Goal: Task Accomplishment & Management: Use online tool/utility

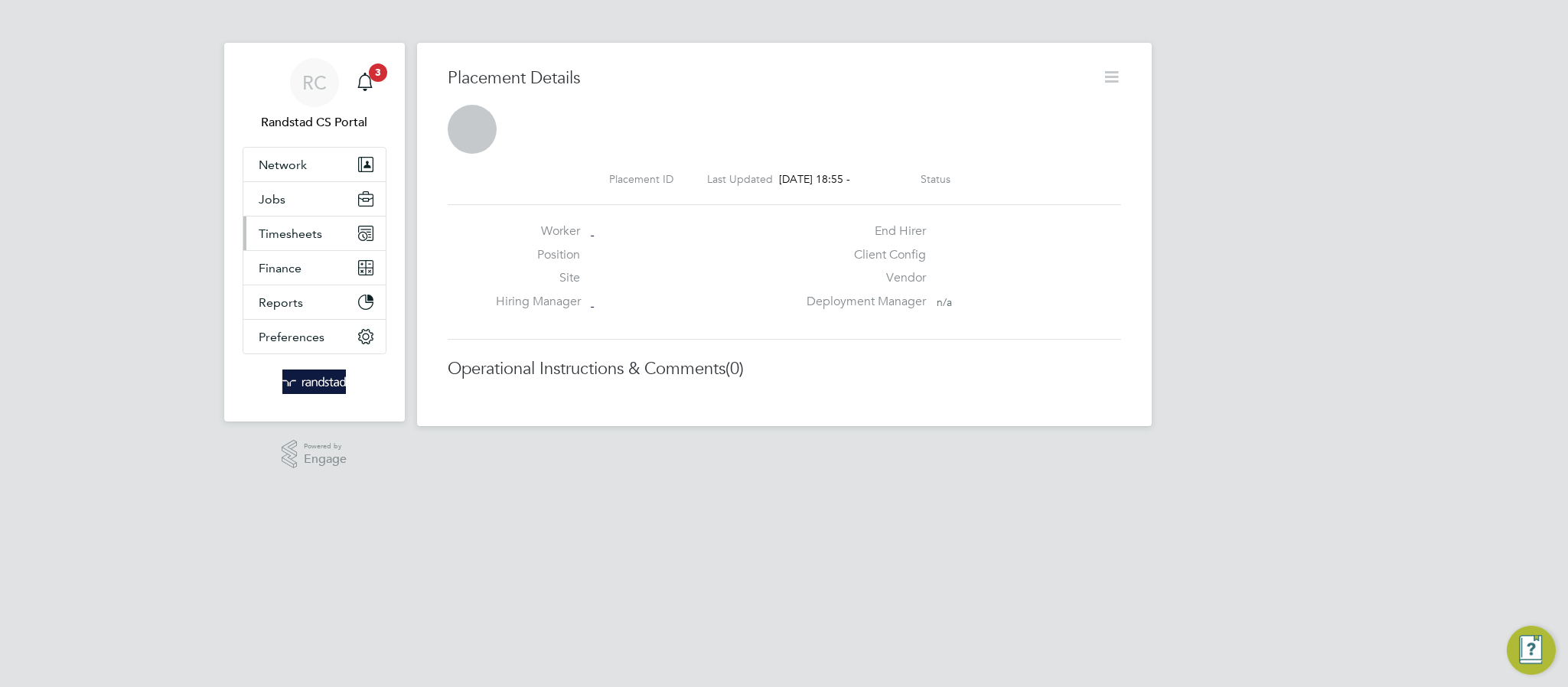
click at [288, 235] on span "Timesheets" at bounding box center [291, 233] width 63 height 15
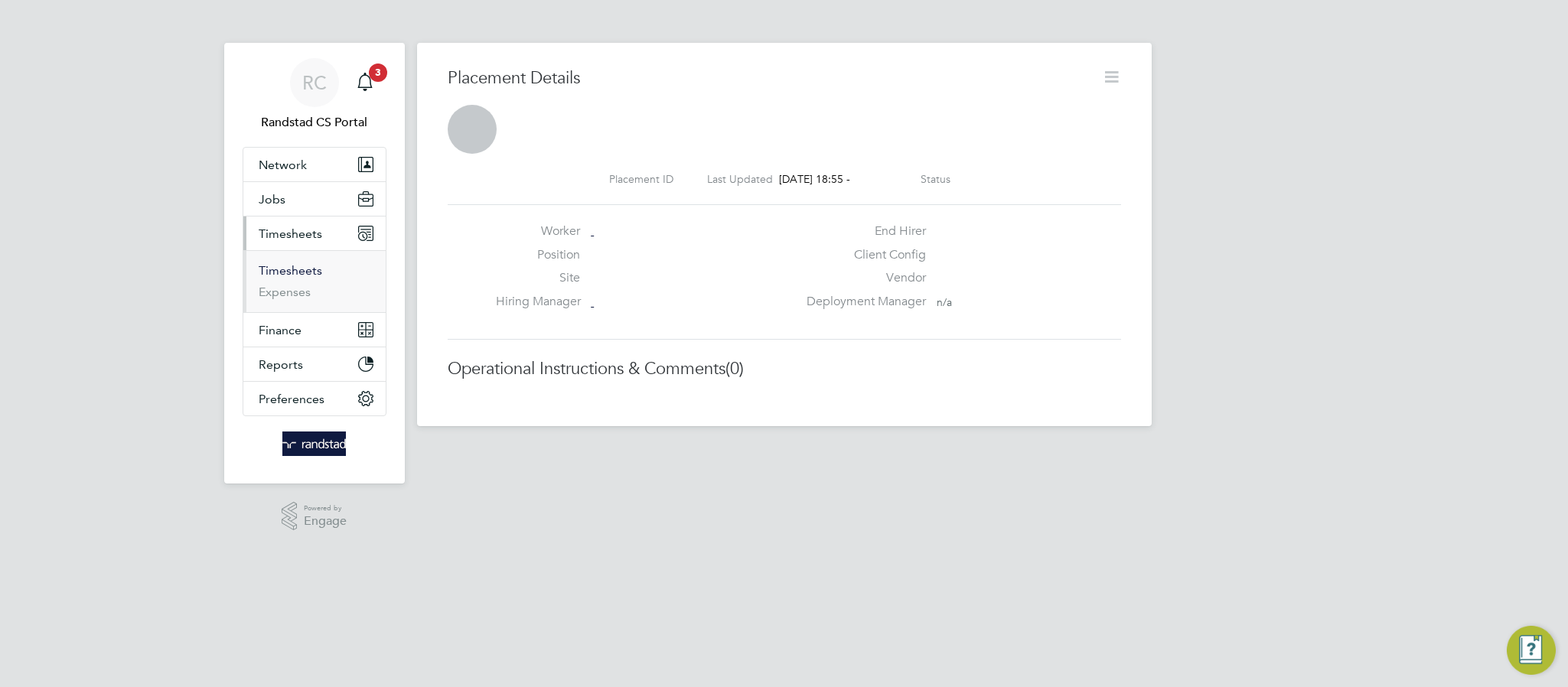
click at [311, 276] on link "Timesheets" at bounding box center [291, 270] width 63 height 15
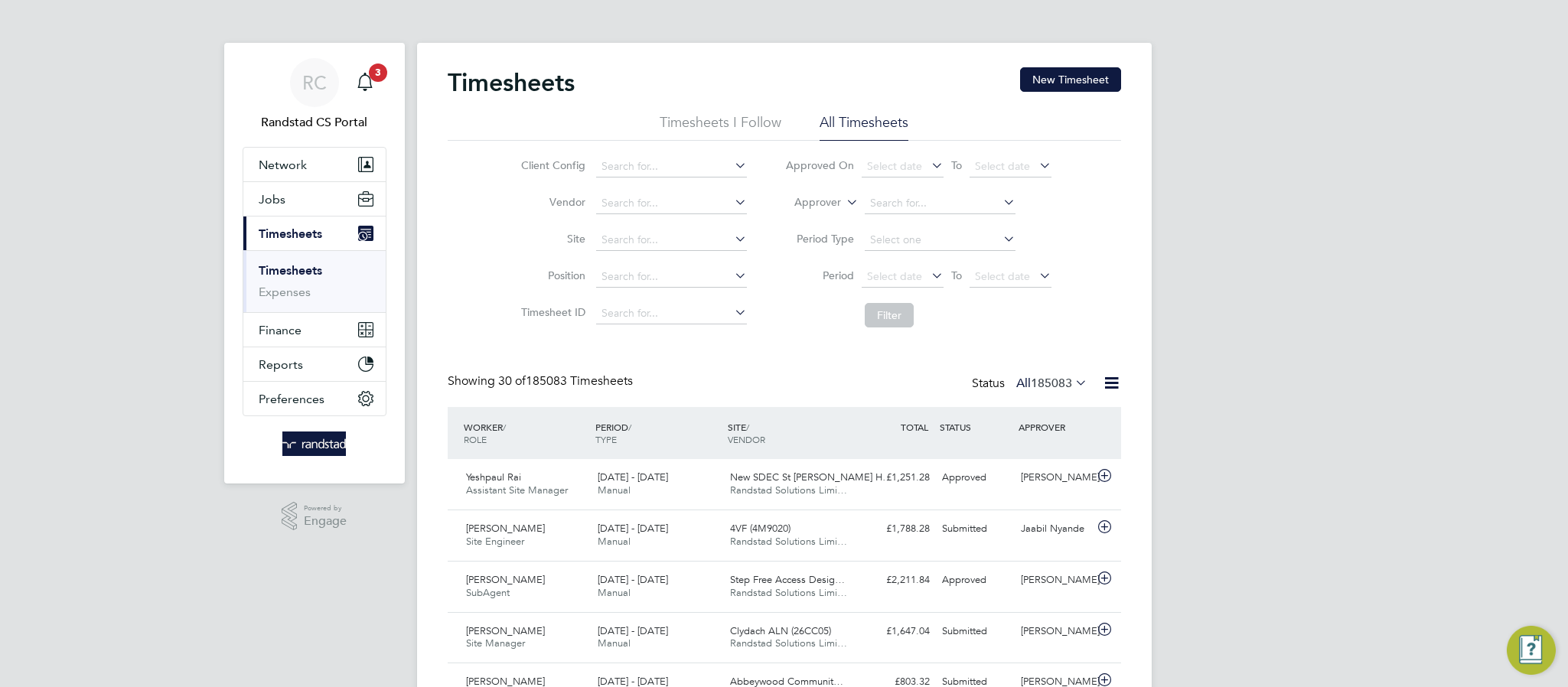
scroll to position [8, 8]
click at [641, 236] on input at bounding box center [672, 240] width 151 height 21
click at [694, 257] on li "J100106 - Benwell Denne - Place First" at bounding box center [690, 262] width 191 height 21
type input "J100106 - Benwell Denne - Place First"
click at [910, 319] on button "Filter" at bounding box center [889, 315] width 49 height 25
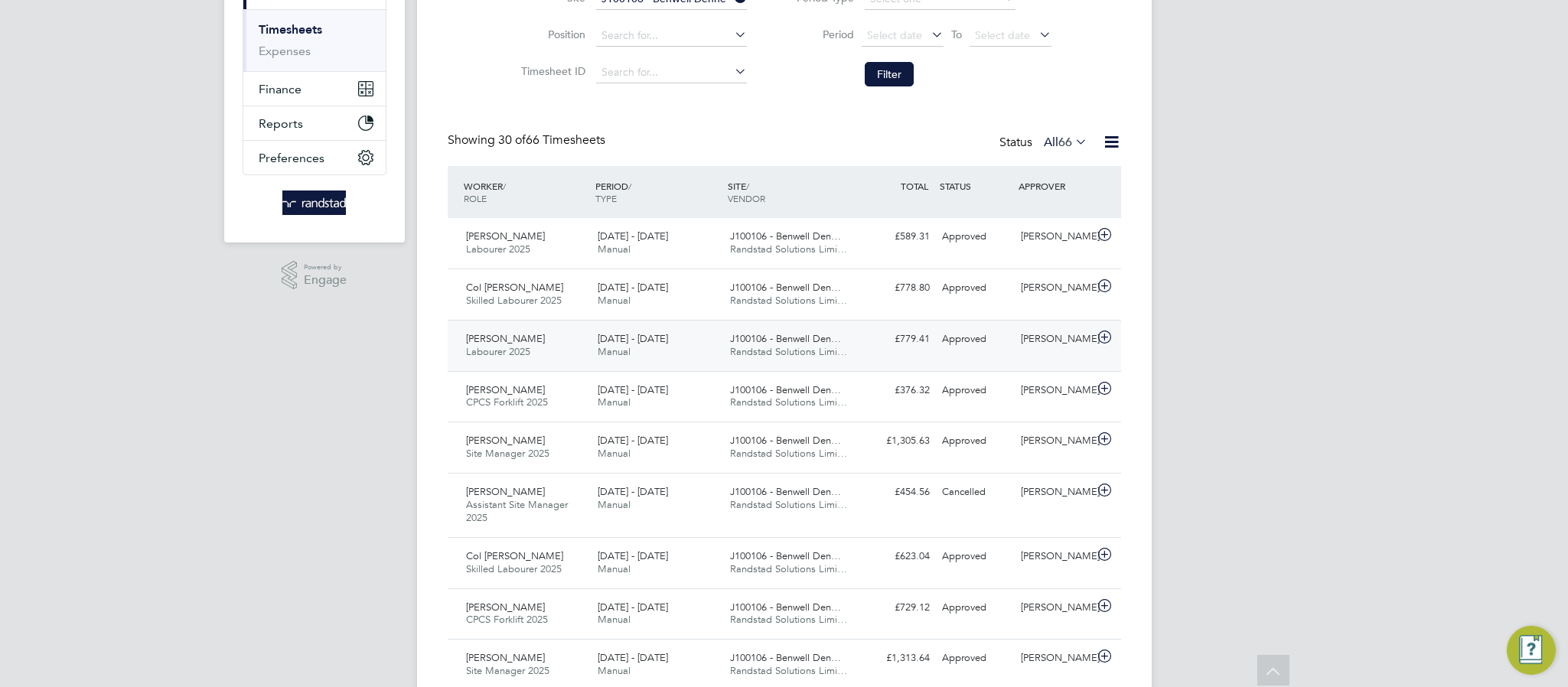
click at [544, 340] on div "[PERSON_NAME] Labourer 2025 [DATE] - [DATE]" at bounding box center [526, 346] width 133 height 39
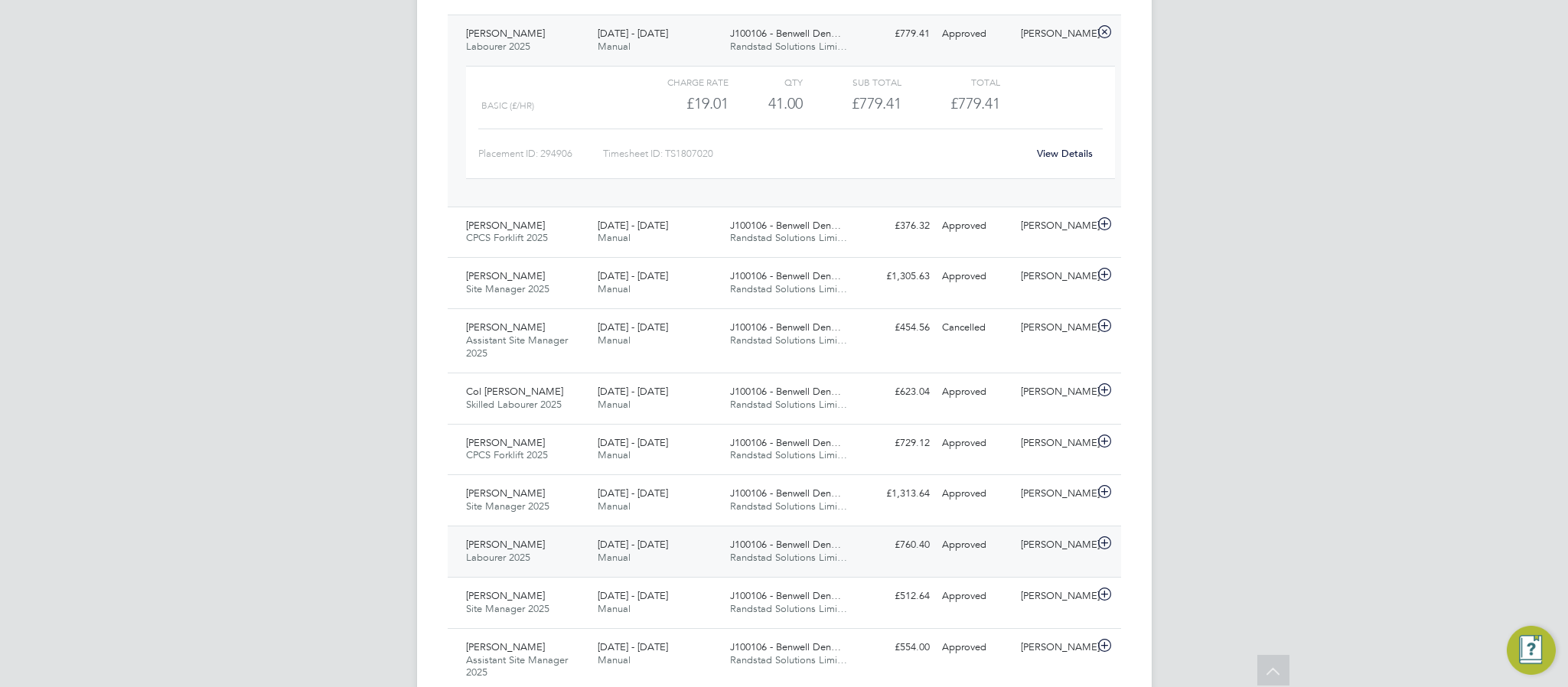
click at [516, 561] on span "Labourer 2025" at bounding box center [498, 557] width 64 height 13
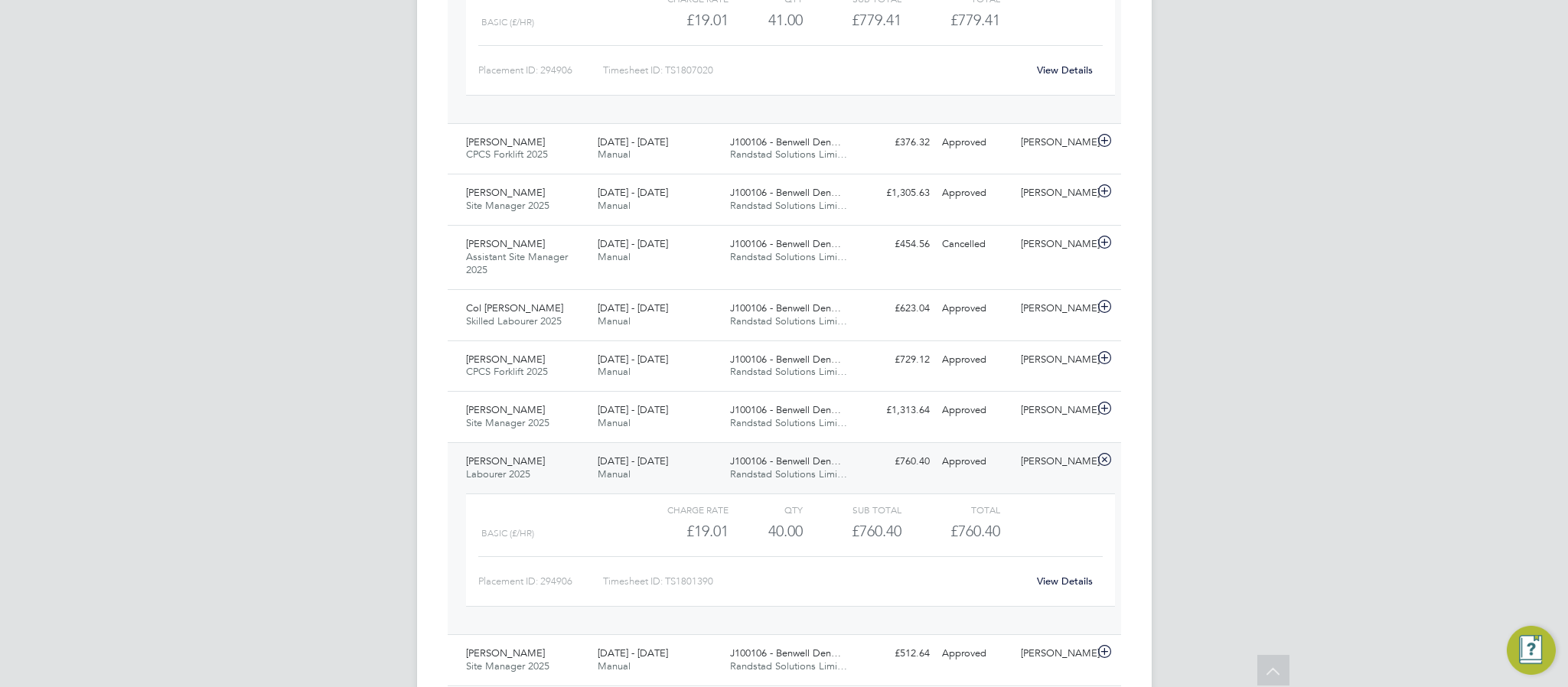
click at [1075, 583] on link "View Details" at bounding box center [1065, 581] width 56 height 13
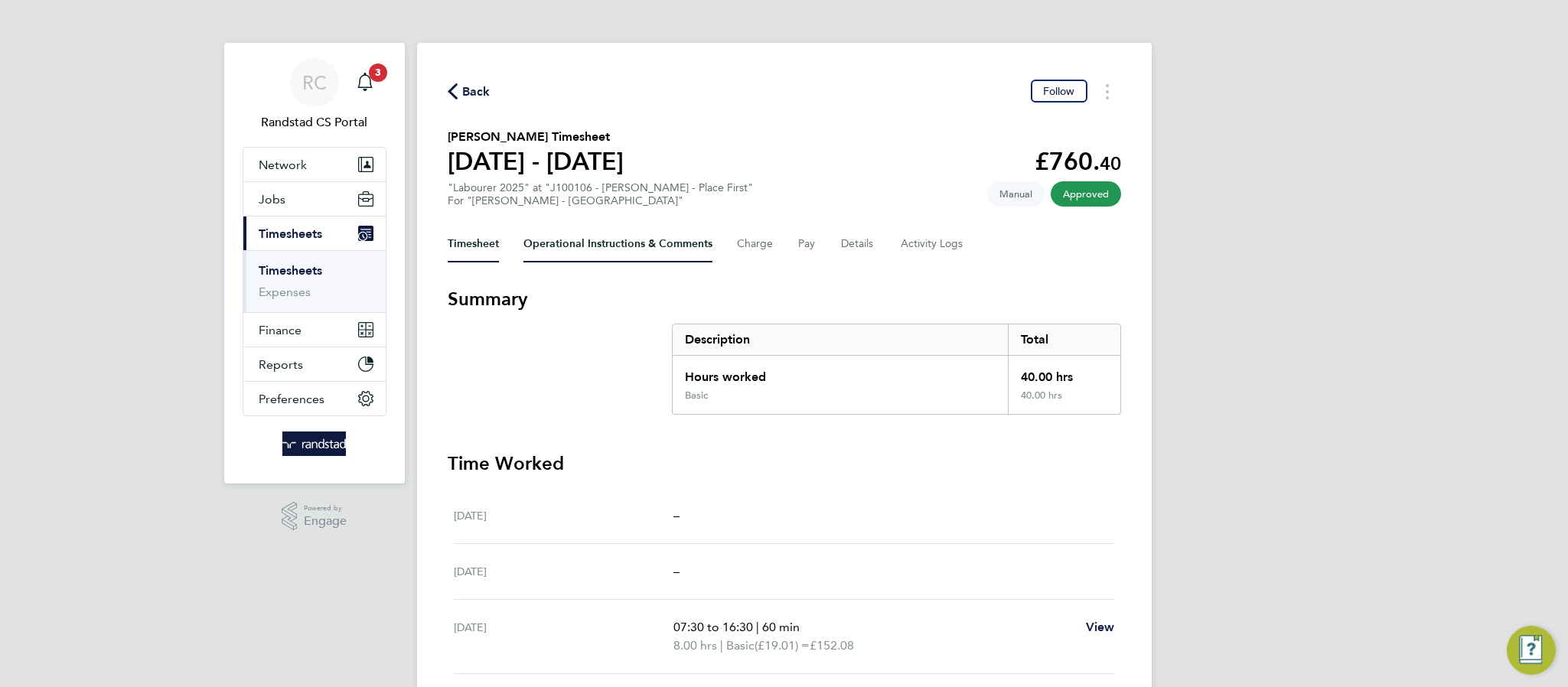
click at [629, 241] on Comments-tab "Operational Instructions & Comments" at bounding box center [617, 244] width 189 height 37
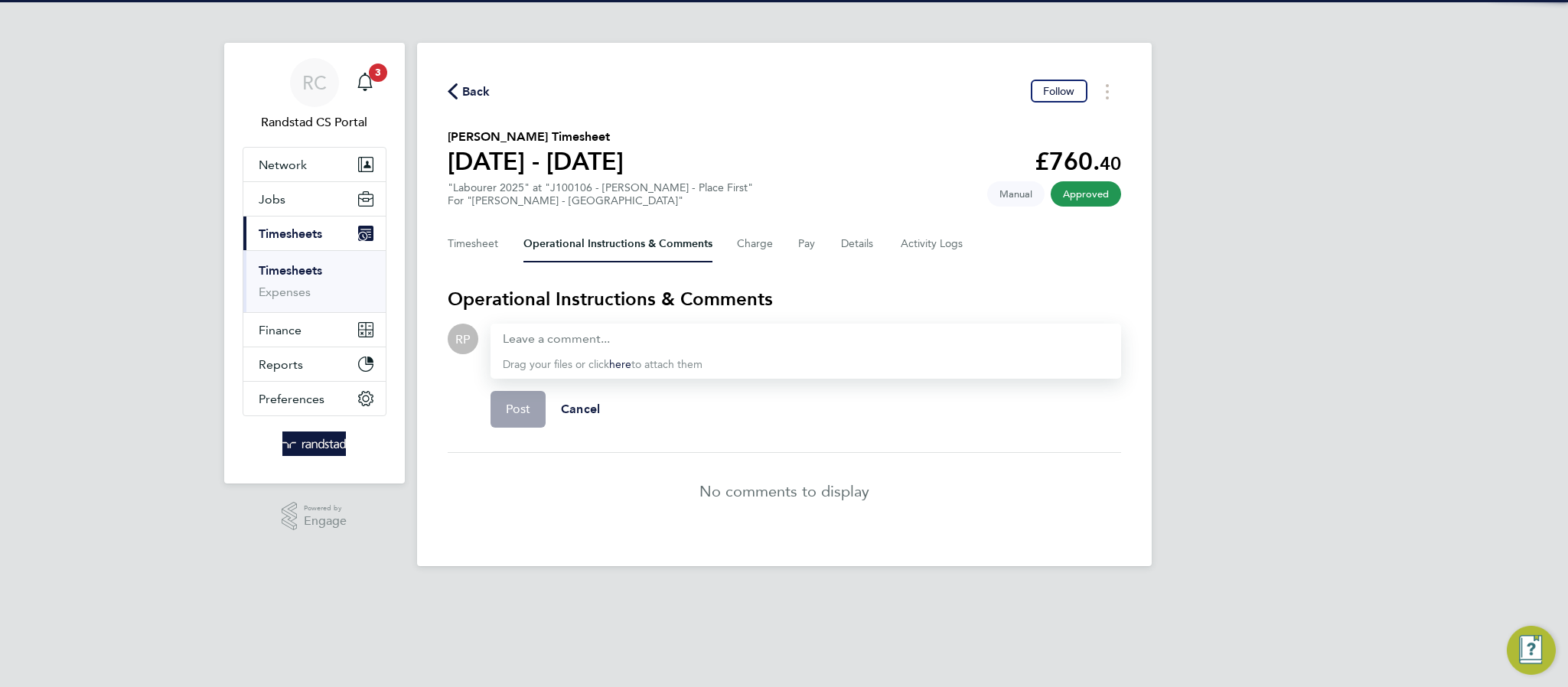
click at [779, 254] on div "Timesheet Operational Instructions & Comments Charge Pay Details Activity Logs" at bounding box center [784, 244] width 673 height 37
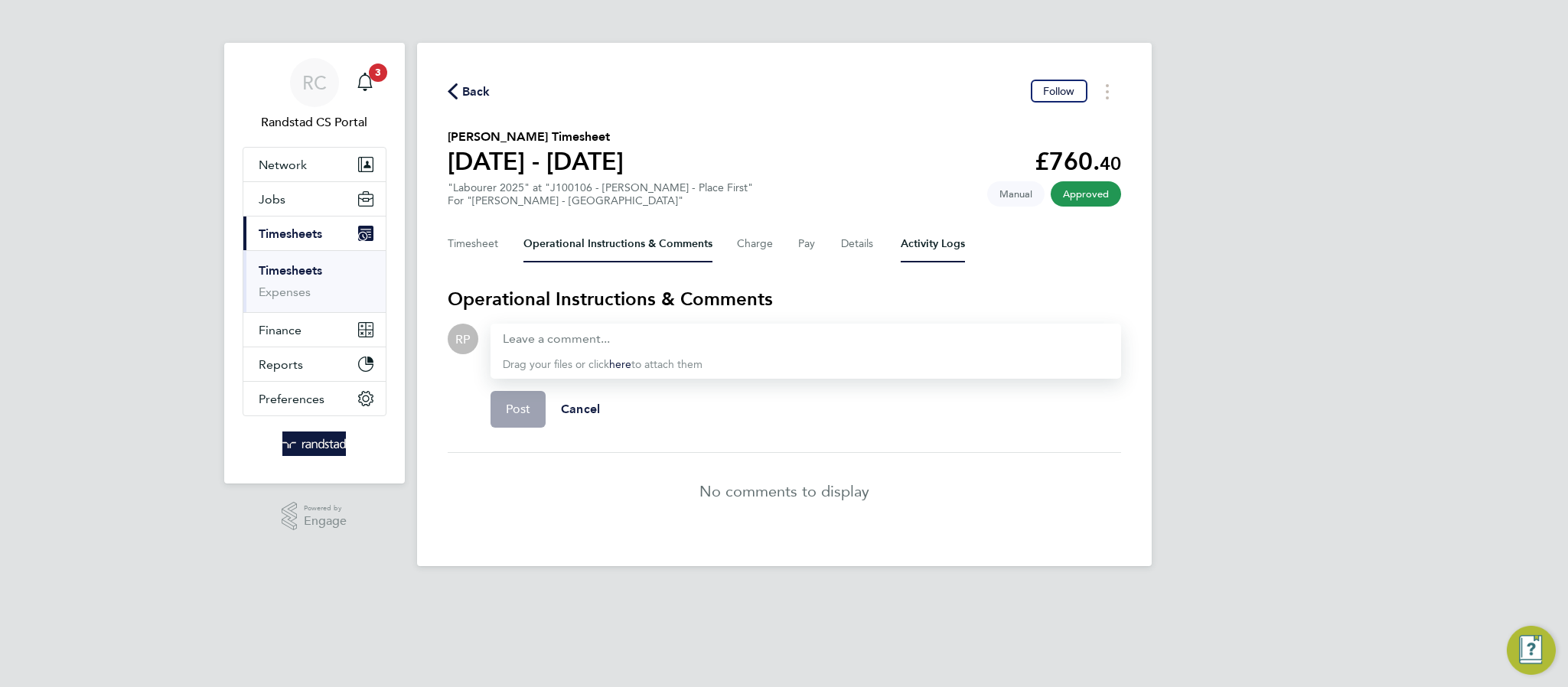
click at [907, 240] on Logs-tab "Activity Logs" at bounding box center [932, 244] width 64 height 37
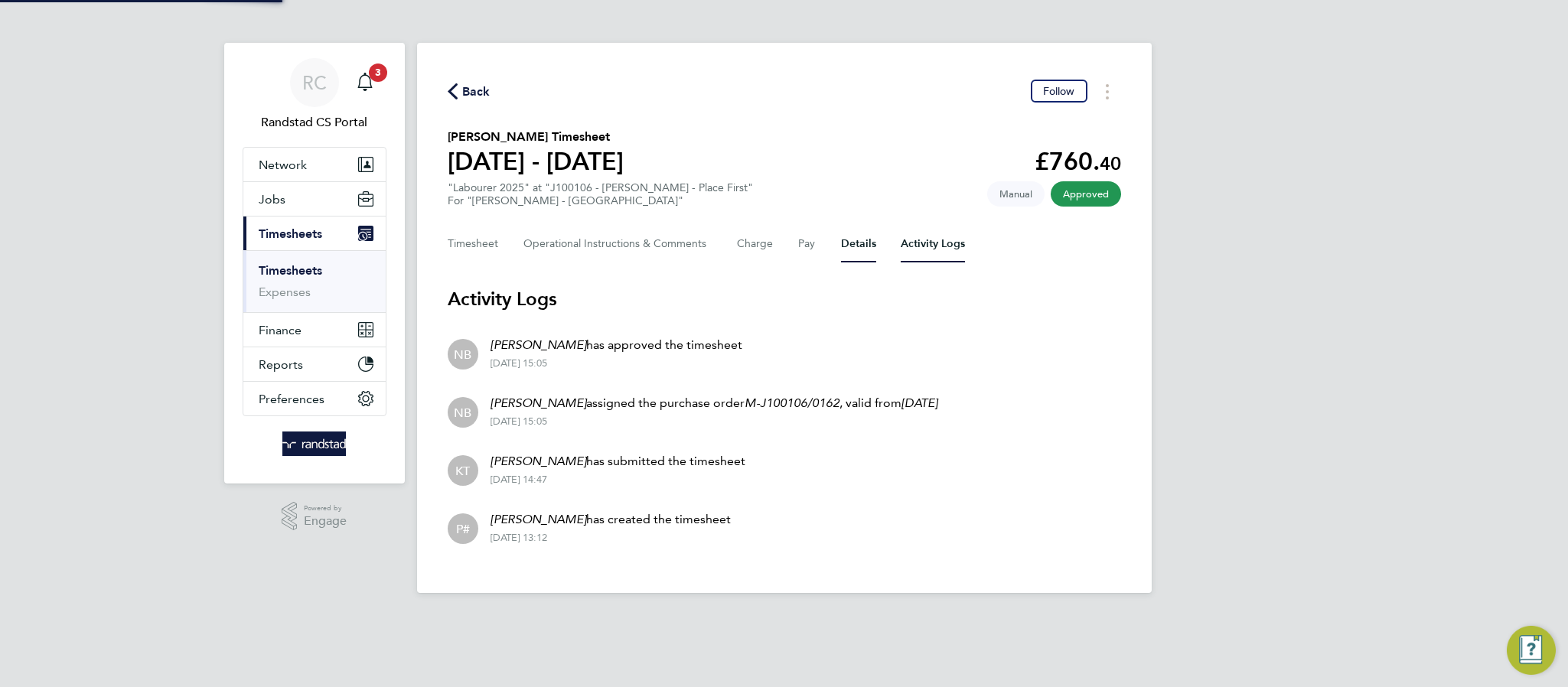
click at [850, 241] on button "Details" at bounding box center [859, 244] width 35 height 37
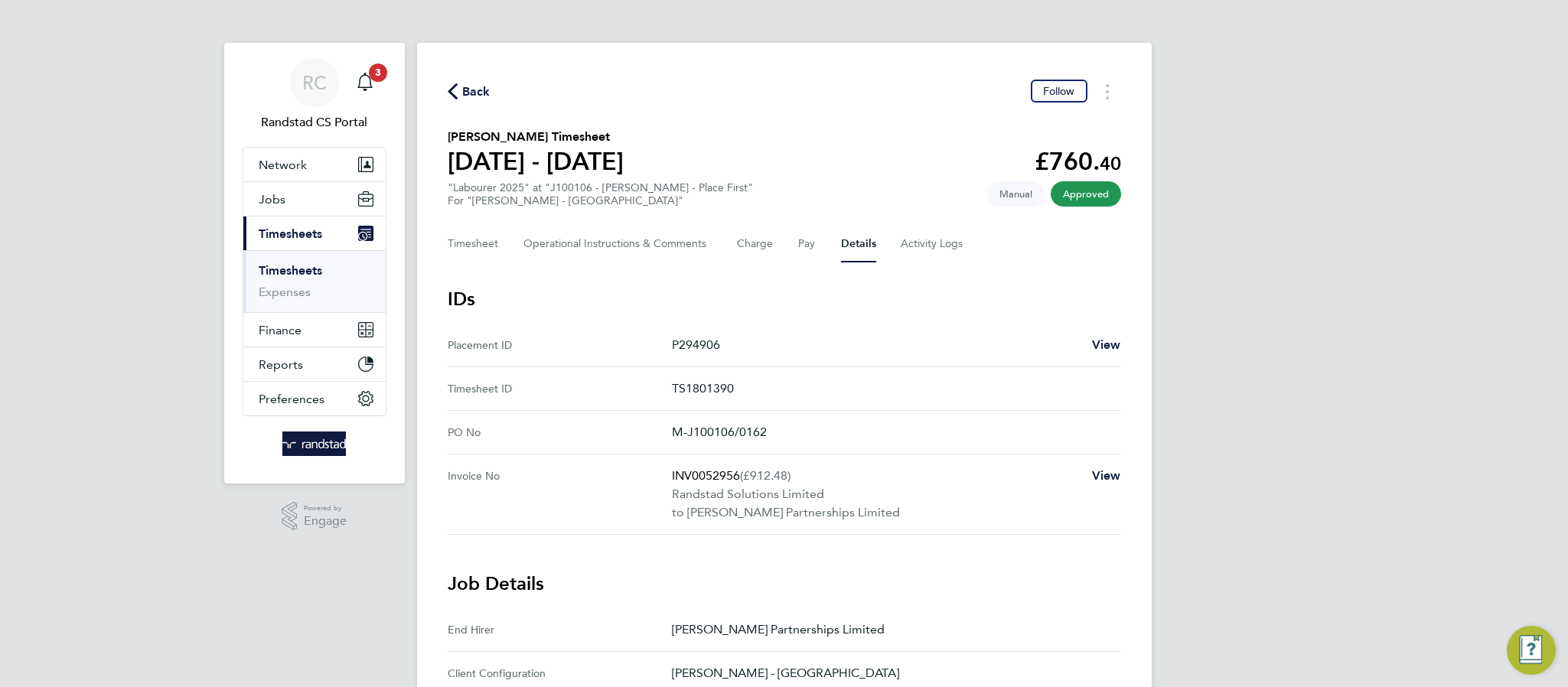
click at [707, 376] on ID "Timesheet ID TS1801390" at bounding box center [784, 389] width 673 height 44
copy p "TS1801390"
